Goal: Task Accomplishment & Management: Use online tool/utility

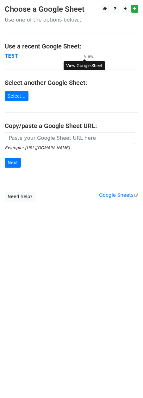
click at [67, 273] on html "Choose a Google Sheet Use one of the options below... Use a recent Google Sheet…" at bounding box center [71, 199] width 143 height 398
drag, startPoint x: 40, startPoint y: 290, endPoint x: 45, endPoint y: 280, distance: 11.6
click at [40, 290] on html "Choose a Google Sheet Use one of the options below... Use a recent Google Sheet…" at bounding box center [71, 199] width 143 height 398
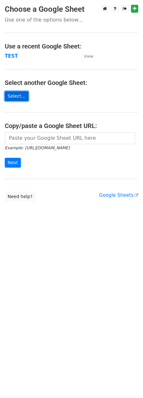
click at [21, 94] on link "Select..." at bounding box center [17, 96] width 24 height 10
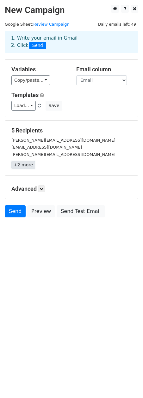
click at [29, 164] on link "+2 more" at bounding box center [23, 165] width 24 height 8
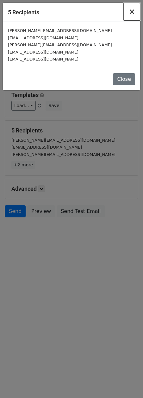
click at [135, 13] on span "×" at bounding box center [132, 11] width 6 height 9
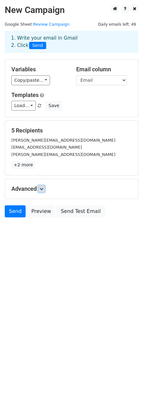
click at [41, 186] on link at bounding box center [41, 188] width 7 height 7
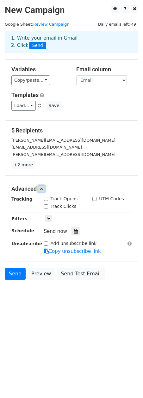
click at [41, 186] on link at bounding box center [41, 188] width 7 height 7
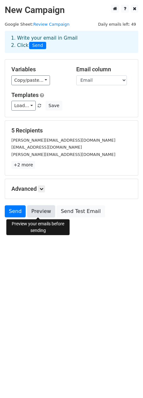
click at [43, 214] on link "Preview" at bounding box center [41, 211] width 28 height 12
click at [57, 73] on div "Variables Copy/paste... {{First Name}} {{Email}}" at bounding box center [39, 75] width 65 height 19
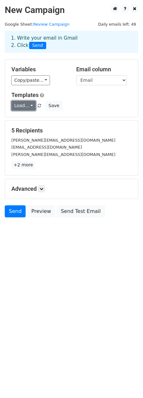
click at [29, 105] on link "Load..." at bounding box center [23, 106] width 24 height 10
click at [33, 120] on link "Standard" at bounding box center [37, 120] width 50 height 10
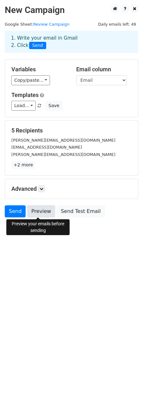
click at [43, 213] on link "Preview" at bounding box center [41, 211] width 28 height 12
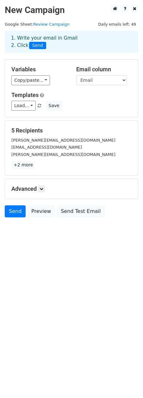
click at [61, 279] on html "New Campaign Daily emails left: 49 Google Sheet: Review Campaign 1. Write your …" at bounding box center [71, 199] width 143 height 398
click at [14, 212] on link "Send" at bounding box center [15, 211] width 21 height 12
